Goal: Task Accomplishment & Management: Use online tool/utility

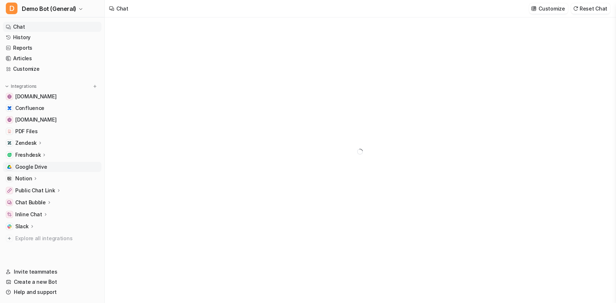
type textarea "**********"
click at [35, 70] on link "Customize" at bounding box center [52, 69] width 98 height 10
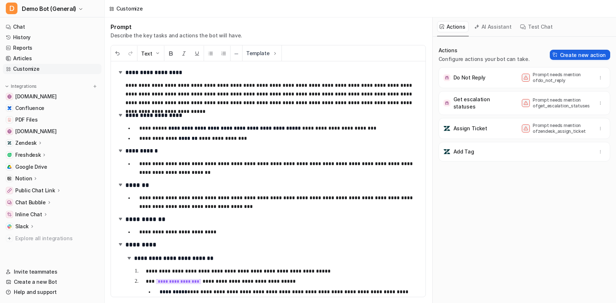
click at [582, 54] on button "Create new action" at bounding box center [579, 55] width 60 height 10
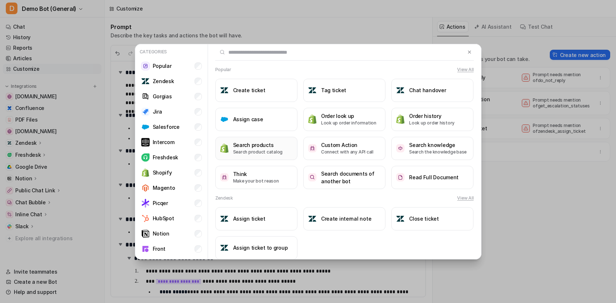
click at [267, 150] on p "Search product catalog" at bounding box center [258, 152] width 50 height 7
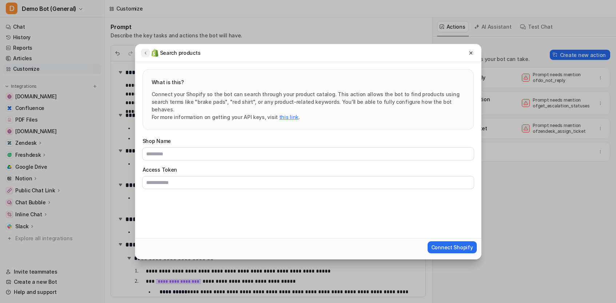
click at [146, 49] on button at bounding box center [145, 53] width 9 height 9
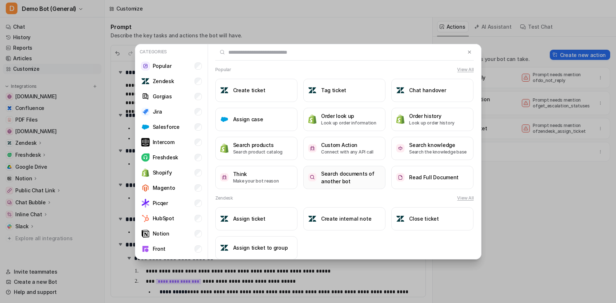
scroll to position [708, 0]
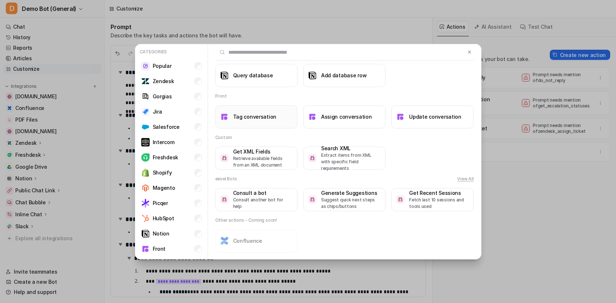
click at [253, 116] on h3 "Tag conversation" at bounding box center [255, 117] width 44 height 8
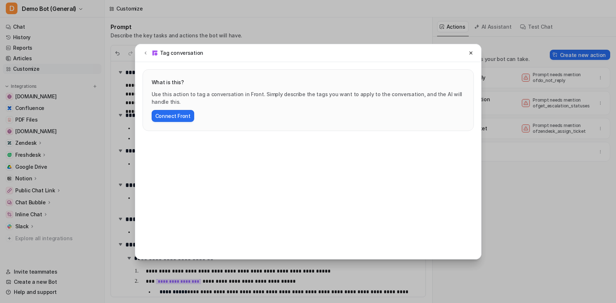
click at [152, 50] on img at bounding box center [154, 52] width 7 height 7
click at [150, 52] on div "Tag conversation" at bounding box center [172, 53] width 63 height 9
click at [146, 54] on icon at bounding box center [145, 52] width 5 height 5
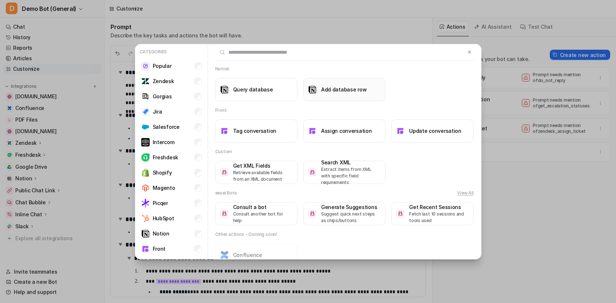
scroll to position [0, 0]
